Goal: Check status: Check status

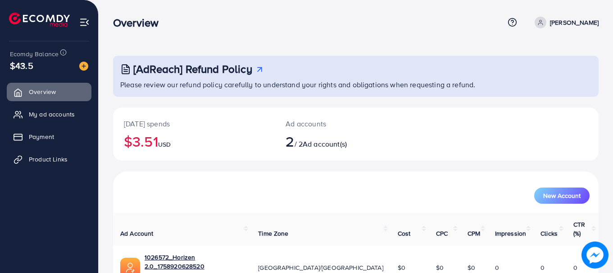
click at [151, 141] on h2 "$3.51 USD" at bounding box center [194, 141] width 140 height 17
drag, startPoint x: 151, startPoint y: 141, endPoint x: 164, endPoint y: 145, distance: 14.0
click at [164, 145] on h2 "$3.51 USD" at bounding box center [194, 141] width 140 height 17
click at [50, 120] on link "My ad accounts" at bounding box center [49, 114] width 85 height 18
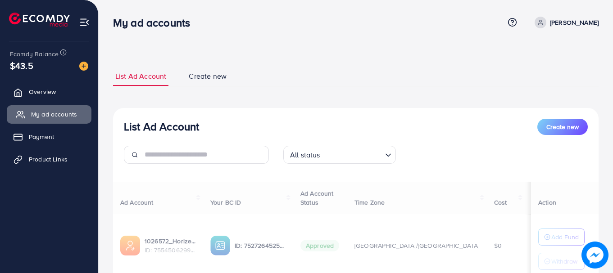
click at [50, 120] on link "My ad accounts" at bounding box center [49, 114] width 85 height 18
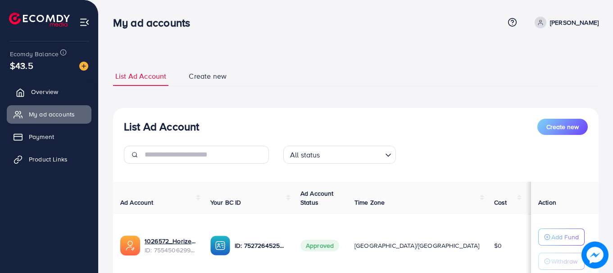
click at [34, 100] on link "Overview" at bounding box center [49, 92] width 85 height 18
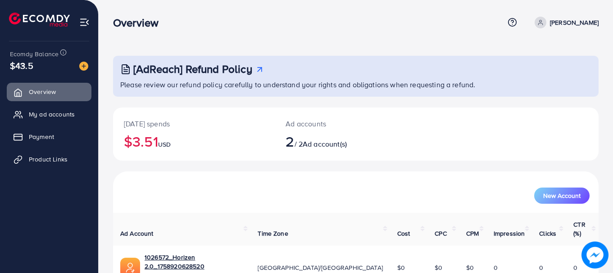
click at [152, 133] on h2 "$3.51 USD" at bounding box center [194, 141] width 140 height 17
click at [171, 137] on h2 "$3.51 USD" at bounding box center [194, 141] width 140 height 17
click at [159, 141] on h2 "$3.51 USD" at bounding box center [194, 141] width 140 height 17
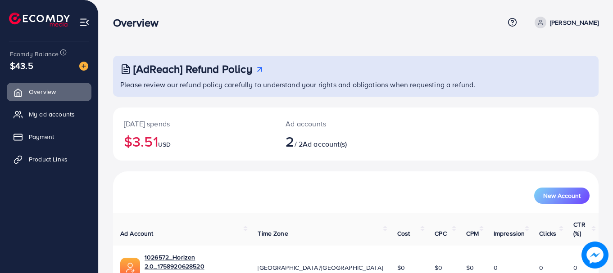
click at [159, 141] on h2 "$3.51 USD" at bounding box center [194, 141] width 140 height 17
click at [159, 142] on h2 "$3.51 USD" at bounding box center [194, 141] width 140 height 17
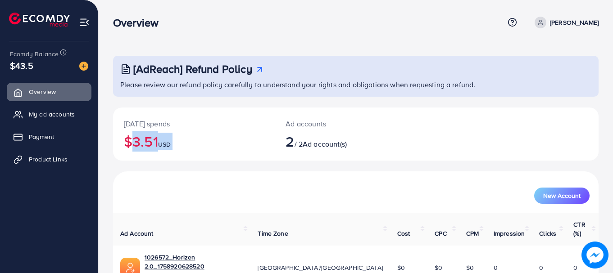
click at [159, 142] on h2 "$3.51 USD" at bounding box center [194, 141] width 140 height 17
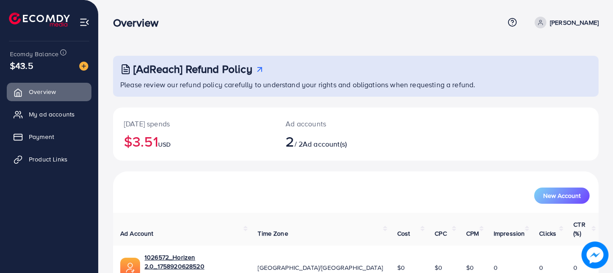
click at [159, 142] on h2 "$3.51 USD" at bounding box center [194, 141] width 140 height 17
click at [147, 20] on h3 "Overview" at bounding box center [139, 22] width 53 height 13
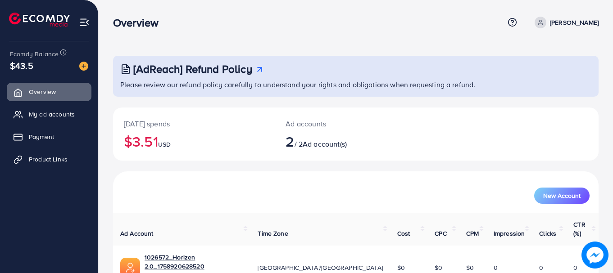
click at [147, 20] on h3 "Overview" at bounding box center [139, 22] width 53 height 13
click at [147, 21] on h3 "Overview" at bounding box center [139, 22] width 53 height 13
click at [132, 24] on h3 "Overview" at bounding box center [139, 22] width 53 height 13
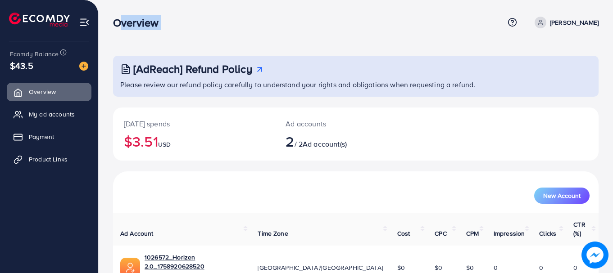
click at [132, 24] on h3 "Overview" at bounding box center [139, 22] width 53 height 13
click at [21, 71] on span "$43.5" at bounding box center [21, 65] width 23 height 13
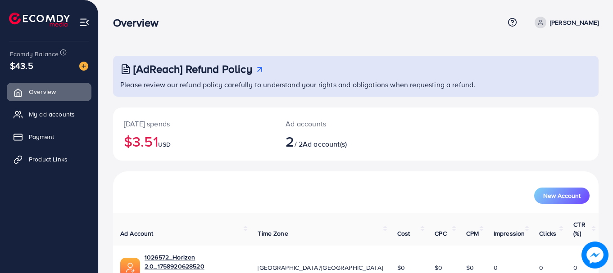
click at [27, 57] on span "Ecomdy Balance" at bounding box center [34, 54] width 49 height 9
click at [33, 54] on span "Ecomdy Balance" at bounding box center [34, 54] width 49 height 9
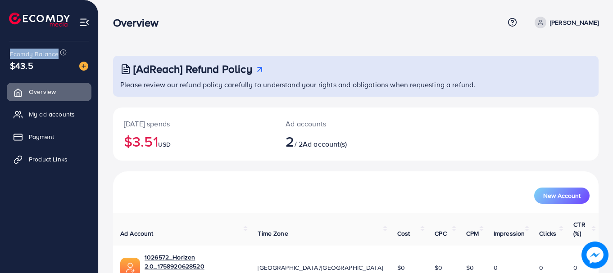
click at [33, 54] on span "Ecomdy Balance" at bounding box center [34, 54] width 49 height 9
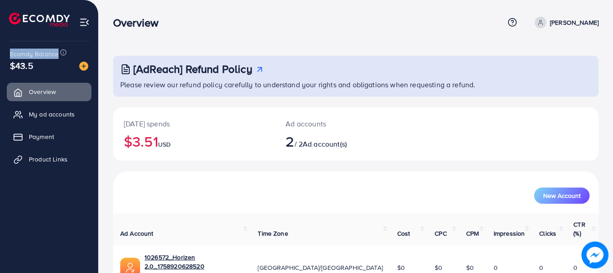
click at [33, 54] on span "Ecomdy Balance" at bounding box center [34, 54] width 49 height 9
click at [23, 67] on span "$43.5" at bounding box center [21, 65] width 23 height 13
click at [26, 64] on span "$43.5" at bounding box center [21, 65] width 23 height 13
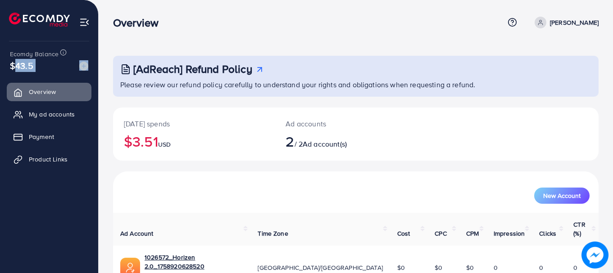
click at [26, 64] on span "$43.5" at bounding box center [21, 65] width 23 height 13
click at [52, 67] on div "$43.5" at bounding box center [49, 65] width 78 height 13
click at [145, 18] on h3 "Overview" at bounding box center [139, 22] width 53 height 13
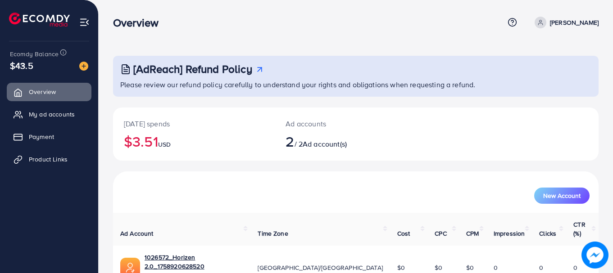
click at [131, 45] on div "[AdReach] Refund Policy Please review our refund policy carefully to understand…" at bounding box center [356, 186] width 514 height 373
click at [84, 22] on img at bounding box center [84, 22] width 10 height 10
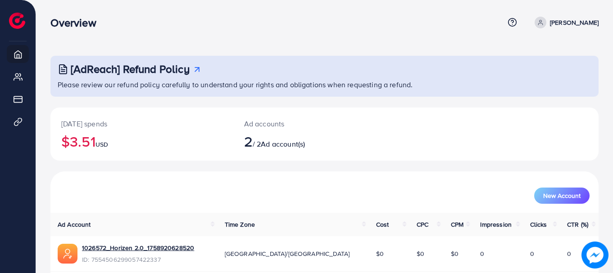
click at [84, 22] on div "Overview" at bounding box center [76, 22] width 67 height 13
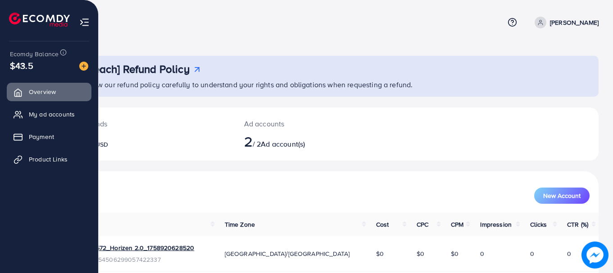
click at [15, 22] on img at bounding box center [39, 20] width 61 height 14
click at [86, 23] on img at bounding box center [84, 22] width 10 height 10
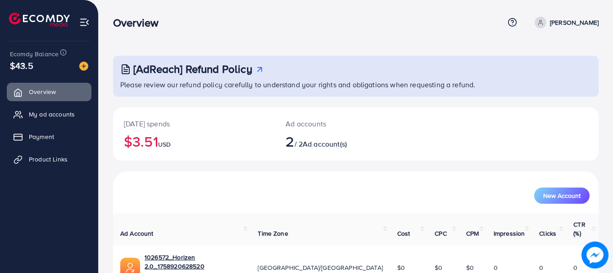
click at [121, 25] on h3 "Overview" at bounding box center [139, 22] width 53 height 13
click at [142, 32] on div "Overview Help Center Contact Support Term and policy About Us MUHAMMAD ABDULLAH…" at bounding box center [356, 22] width 486 height 24
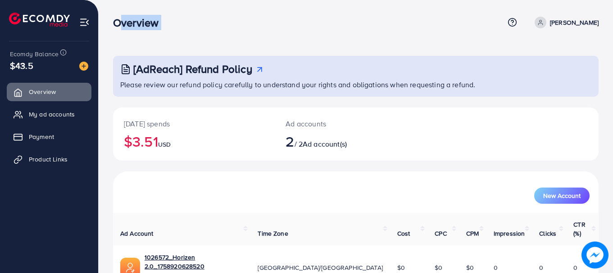
click at [142, 32] on div "Overview Help Center Contact Support Term and policy About Us MUHAMMAD ABDULLAH…" at bounding box center [356, 22] width 486 height 24
click at [144, 137] on h2 "$3.51 USD" at bounding box center [194, 141] width 140 height 17
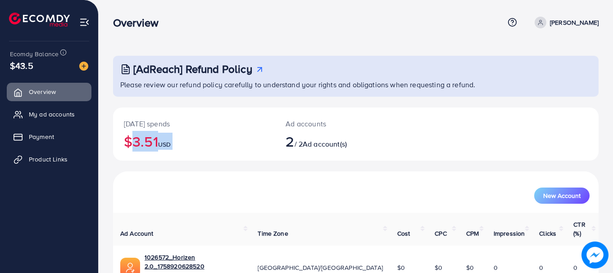
click at [139, 137] on h2 "$3.51 USD" at bounding box center [194, 141] width 140 height 17
click at [158, 32] on div "Overview Help Center Contact Support Term and policy About Us MUHAMMAD ABDULLAH…" at bounding box center [356, 22] width 486 height 24
click at [140, 26] on h3 "Overview" at bounding box center [139, 22] width 53 height 13
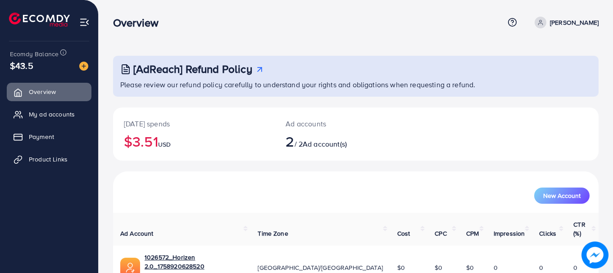
click at [146, 22] on h3 "Overview" at bounding box center [139, 22] width 53 height 13
click at [135, 20] on h3 "Overview" at bounding box center [139, 22] width 53 height 13
click at [127, 24] on h3 "Overview" at bounding box center [139, 22] width 53 height 13
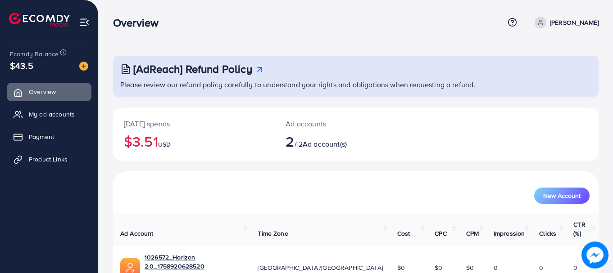
click at [149, 32] on div "Overview Help Center Contact Support Term and policy About Us MUHAMMAD ABDULLAH…" at bounding box center [356, 22] width 486 height 24
click at [164, 142] on span "USD" at bounding box center [164, 144] width 13 height 9
click at [158, 142] on h2 "$3.51 USD" at bounding box center [194, 141] width 140 height 17
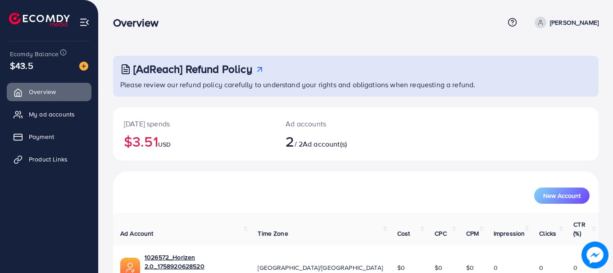
click at [158, 142] on h2 "$3.51 USD" at bounding box center [194, 141] width 140 height 17
click at [140, 141] on h2 "$3.51 USD" at bounding box center [194, 141] width 140 height 17
click at [143, 142] on h2 "$3.51 USD" at bounding box center [194, 141] width 140 height 17
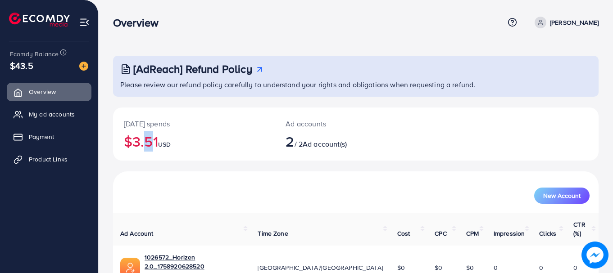
click at [143, 142] on h2 "$3.51 USD" at bounding box center [194, 141] width 140 height 17
click at [144, 119] on p "[DATE] spends" at bounding box center [194, 123] width 140 height 11
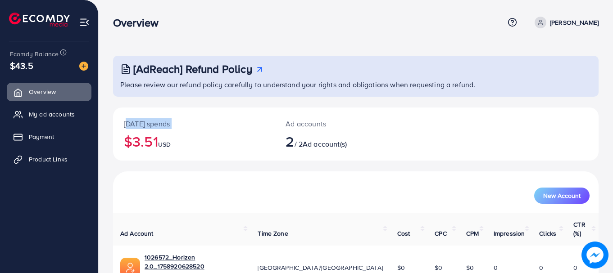
click at [148, 124] on p "[DATE] spends" at bounding box center [194, 123] width 140 height 11
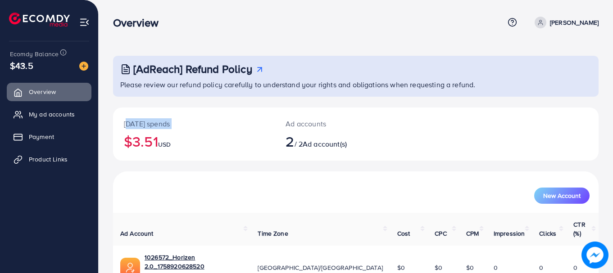
click at [163, 123] on p "[DATE] spends" at bounding box center [194, 123] width 140 height 11
click at [312, 146] on span "Ad account(s)" at bounding box center [325, 144] width 44 height 10
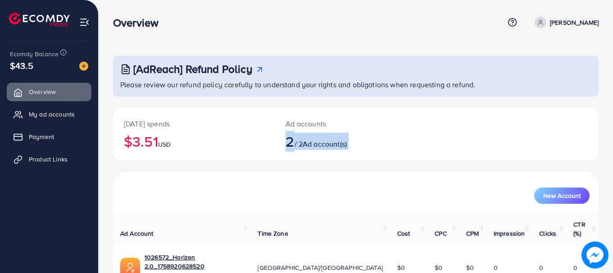
click at [312, 146] on span "Ad account(s)" at bounding box center [325, 144] width 44 height 10
click at [294, 136] on span "2" at bounding box center [290, 141] width 9 height 21
click at [286, 109] on div "Ad accounts 2 / 2 Ad account(s)" at bounding box center [336, 134] width 122 height 53
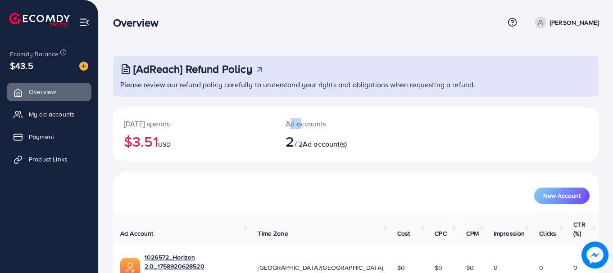
click at [286, 109] on div "Ad accounts 2 / 2 Ad account(s)" at bounding box center [336, 134] width 122 height 53
click at [142, 146] on h2 "$3.51 USD" at bounding box center [194, 141] width 140 height 17
click at [154, 141] on h2 "$3.51 USD" at bounding box center [194, 141] width 140 height 17
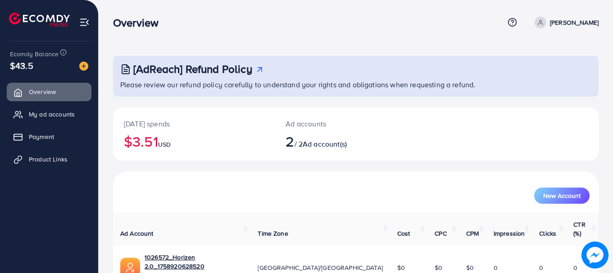
click at [134, 36] on nav "Overview Help Center Contact Support Term and policy About Us MUHAMMAD ABDULLAH…" at bounding box center [356, 22] width 486 height 32
click at [130, 18] on h3 "Overview" at bounding box center [139, 22] width 53 height 13
click at [0, 75] on div "Ecomdy Balance $43.5 Overview My ad accounts Payment Product Links" at bounding box center [49, 136] width 99 height 273
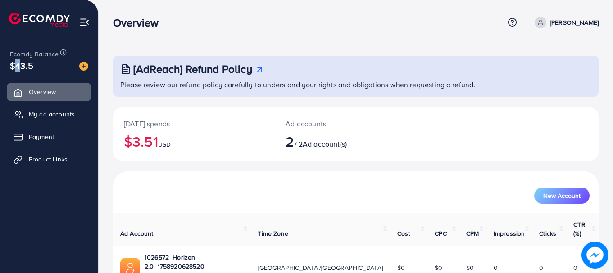
click at [0, 75] on div "Ecomdy Balance $43.5 Overview My ad accounts Payment Product Links" at bounding box center [49, 136] width 99 height 273
click at [26, 62] on span "$43.5" at bounding box center [21, 65] width 23 height 13
click at [54, 41] on hr at bounding box center [49, 41] width 80 height 0
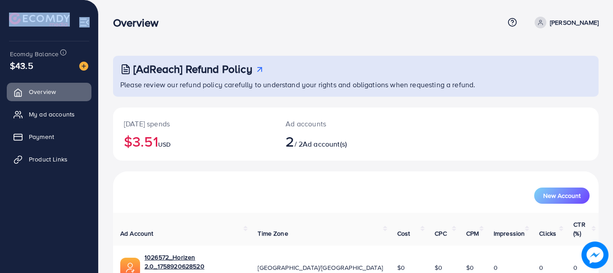
click at [54, 41] on hr at bounding box center [49, 41] width 80 height 0
click at [46, 55] on span "Ecomdy Balance" at bounding box center [34, 54] width 49 height 9
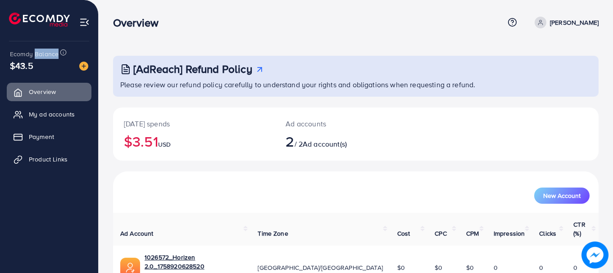
click at [46, 55] on span "Ecomdy Balance" at bounding box center [34, 54] width 49 height 9
click at [121, 28] on div "Overview Help Center Contact Support Term and policy About Us MUHAMMAD ABDULLAH…" at bounding box center [356, 22] width 486 height 24
click at [121, 28] on h3 "Overview" at bounding box center [139, 22] width 53 height 13
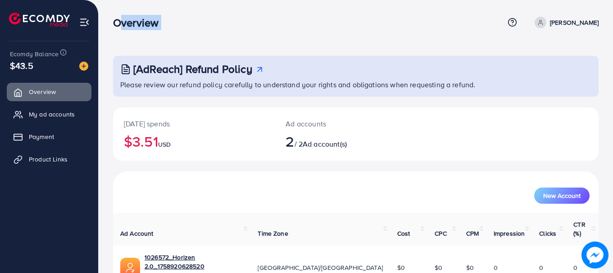
click at [121, 28] on h3 "Overview" at bounding box center [139, 22] width 53 height 13
click at [147, 33] on div "Overview Help Center Contact Support Term and policy About Us MUHAMMAD ABDULLAH…" at bounding box center [356, 22] width 486 height 24
click at [157, 146] on h2 "$3.51 USD" at bounding box center [194, 141] width 140 height 17
click at [141, 146] on h2 "$3.51 USD" at bounding box center [194, 141] width 140 height 17
click at [147, 144] on h2 "$3.51 USD" at bounding box center [194, 141] width 140 height 17
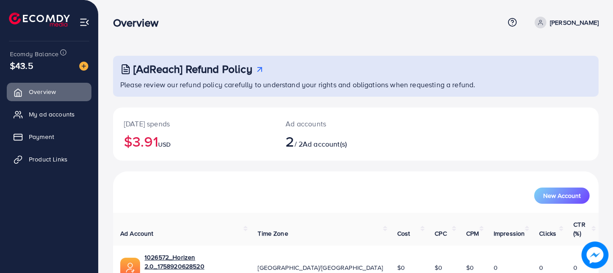
click at [143, 141] on h2 "$3.91 USD" at bounding box center [194, 141] width 140 height 17
click at [140, 141] on h2 "$3.91 USD" at bounding box center [194, 141] width 140 height 17
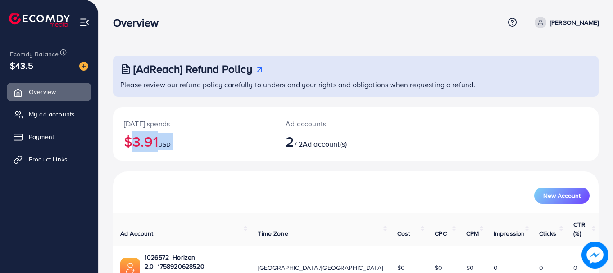
click at [140, 141] on h2 "$3.91 USD" at bounding box center [194, 141] width 140 height 17
click at [55, 101] on ul "Overview My ad accounts Payment Product Links" at bounding box center [49, 128] width 98 height 99
click at [54, 105] on link "My ad accounts" at bounding box center [49, 114] width 85 height 18
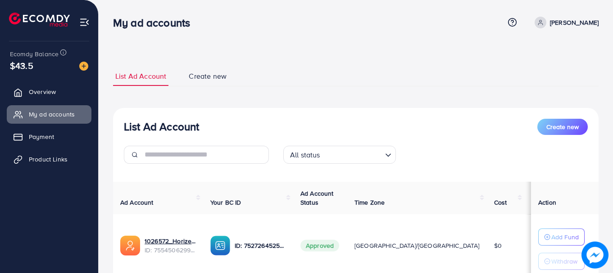
scroll to position [133, 0]
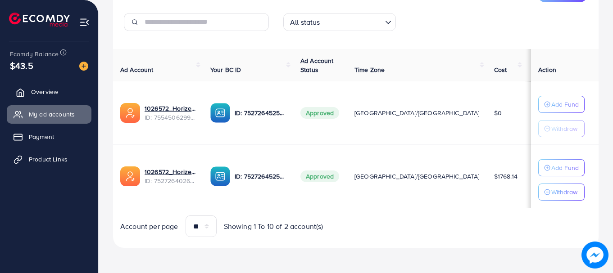
click at [50, 90] on span "Overview" at bounding box center [44, 91] width 27 height 9
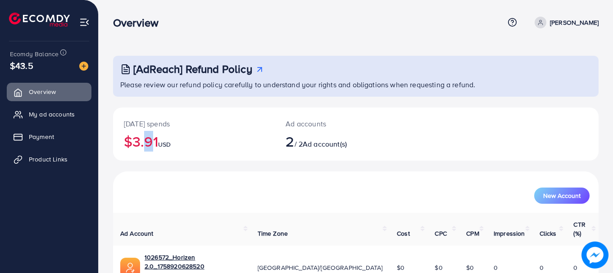
click at [142, 141] on h2 "$3.91 USD" at bounding box center [194, 141] width 140 height 17
click at [138, 150] on h2 "$3.91 USD" at bounding box center [194, 141] width 140 height 17
click at [141, 148] on h2 "$3.91 USD" at bounding box center [194, 141] width 140 height 17
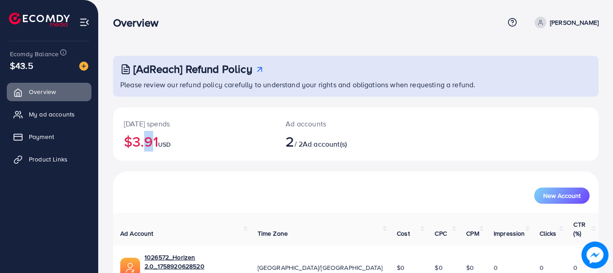
click at [141, 148] on h2 "$3.91 USD" at bounding box center [194, 141] width 140 height 17
click at [135, 139] on h2 "$3.91 USD" at bounding box center [194, 141] width 140 height 17
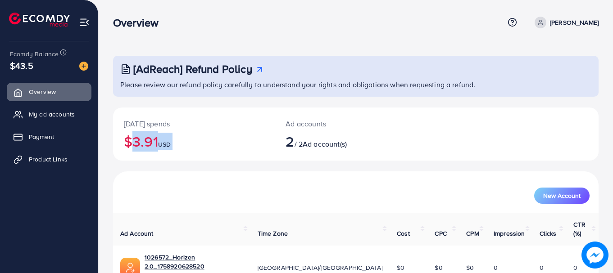
click at [135, 139] on h2 "$3.91 USD" at bounding box center [194, 141] width 140 height 17
click at [141, 133] on h2 "$3.91 USD" at bounding box center [194, 141] width 140 height 17
click at [151, 127] on p "[DATE] spends" at bounding box center [194, 123] width 140 height 11
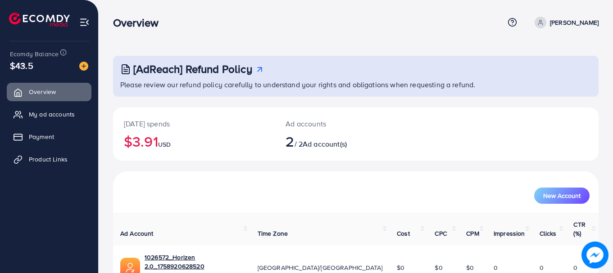
click at [151, 127] on p "[DATE] spends" at bounding box center [194, 123] width 140 height 11
click at [150, 124] on p "[DATE] spends" at bounding box center [194, 123] width 140 height 11
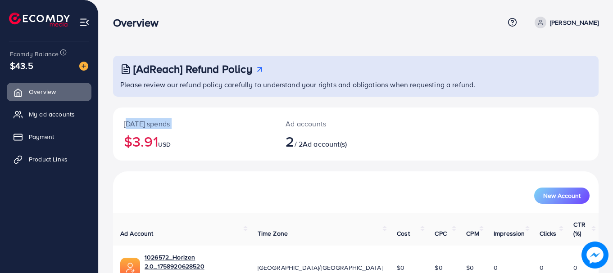
click at [148, 124] on p "[DATE] spends" at bounding box center [194, 123] width 140 height 11
click at [76, 105] on ul "Overview My ad accounts Payment Product Links" at bounding box center [49, 128] width 98 height 99
click at [62, 114] on span "My ad accounts" at bounding box center [54, 114] width 46 height 9
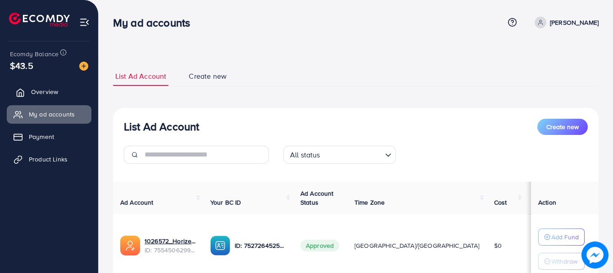
click at [55, 86] on link "Overview" at bounding box center [49, 92] width 85 height 18
